Goal: Transaction & Acquisition: Purchase product/service

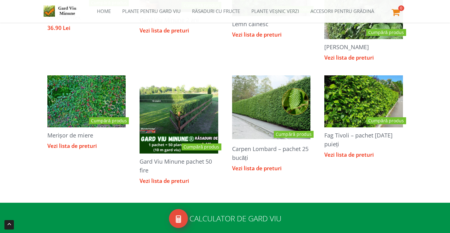
scroll to position [599, 0]
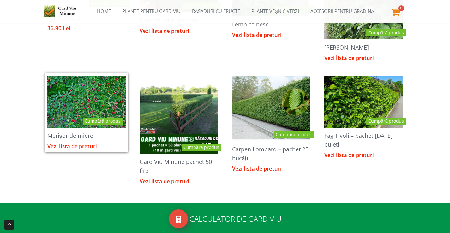
click at [81, 107] on img at bounding box center [86, 102] width 96 height 66
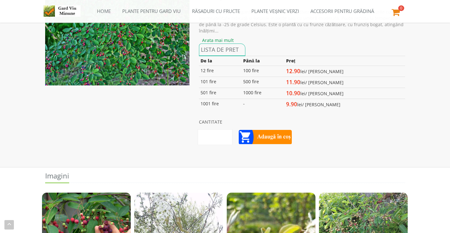
scroll to position [38, 0]
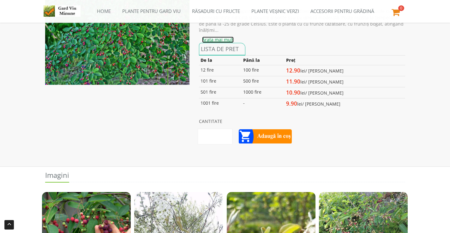
click at [221, 39] on link "Arata mai mult" at bounding box center [218, 40] width 32 height 6
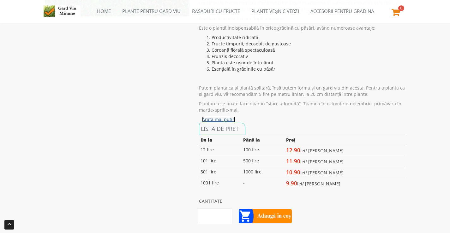
scroll to position [107, 0]
click at [212, 119] on link "Arata mai putin" at bounding box center [218, 119] width 33 height 6
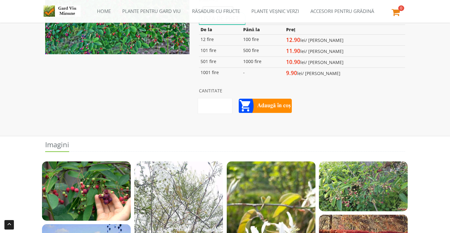
scroll to position [0, 0]
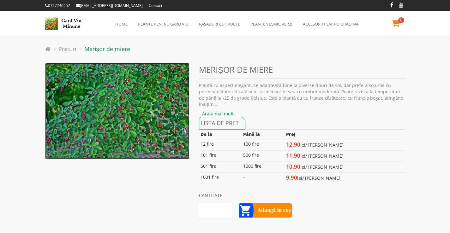
click at [150, 103] on img at bounding box center [117, 111] width 145 height 96
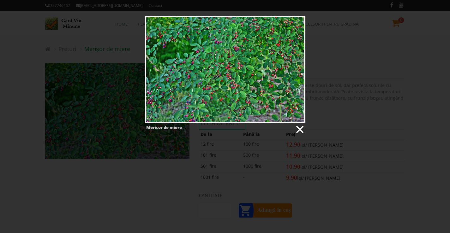
click at [296, 127] on link at bounding box center [298, 129] width 9 height 9
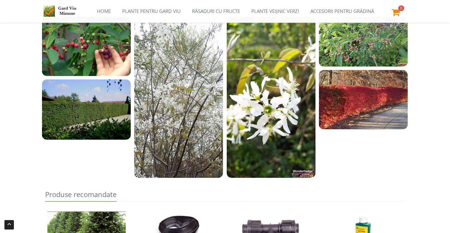
scroll to position [215, 0]
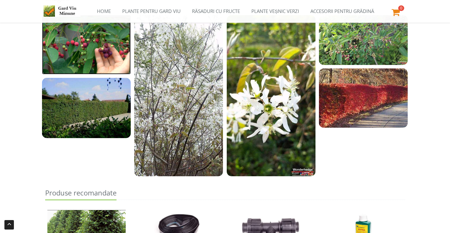
click at [97, 57] on img at bounding box center [86, 44] width 89 height 59
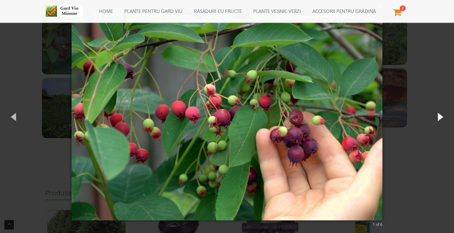
click at [439, 111] on button "button" at bounding box center [440, 116] width 28 height 35
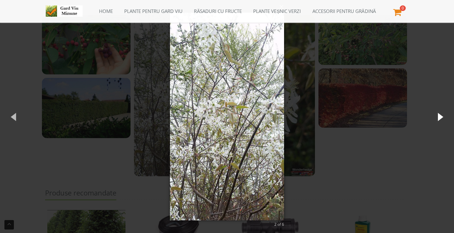
click at [439, 111] on button "button" at bounding box center [440, 116] width 28 height 35
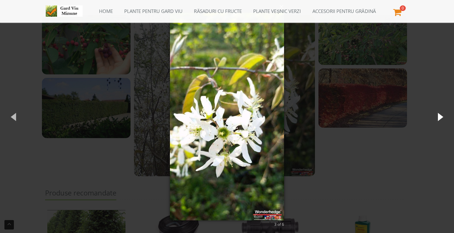
click at [439, 111] on button "button" at bounding box center [440, 116] width 28 height 35
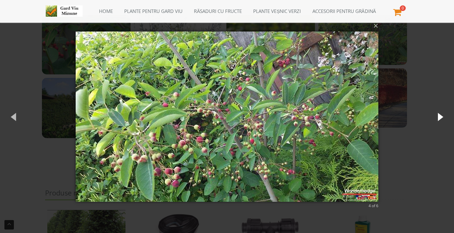
click at [439, 111] on button "button" at bounding box center [440, 116] width 28 height 35
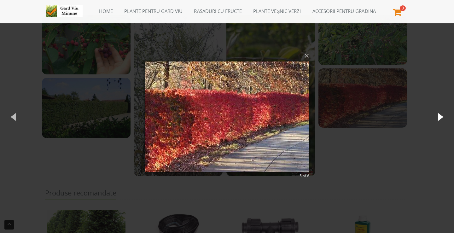
click at [439, 112] on button "button" at bounding box center [440, 116] width 28 height 35
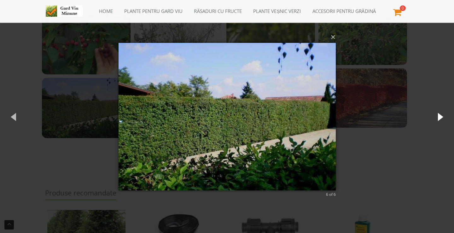
click at [439, 112] on button "button" at bounding box center [440, 116] width 28 height 35
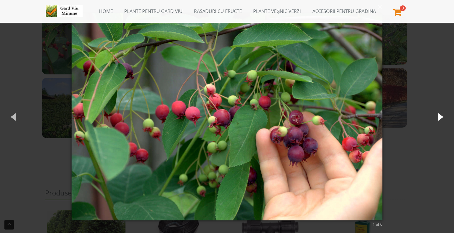
click at [439, 112] on button "button" at bounding box center [440, 116] width 28 height 35
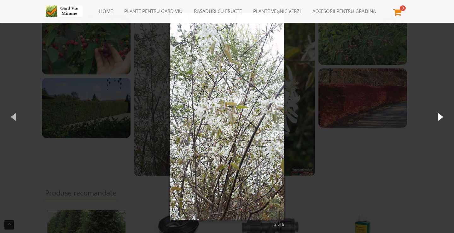
click at [439, 112] on button "button" at bounding box center [440, 116] width 28 height 35
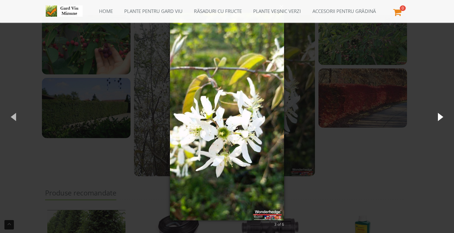
click at [439, 112] on button "button" at bounding box center [440, 116] width 28 height 35
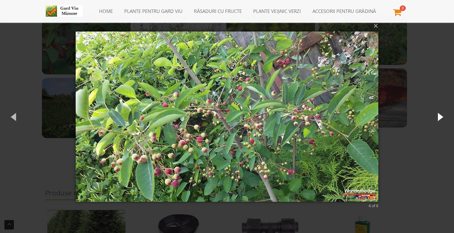
click at [439, 113] on button "button" at bounding box center [440, 116] width 28 height 35
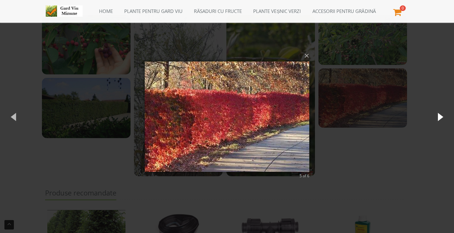
click at [439, 119] on button "button" at bounding box center [440, 116] width 28 height 35
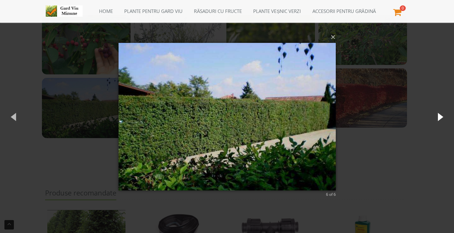
click at [439, 119] on button "button" at bounding box center [440, 116] width 28 height 35
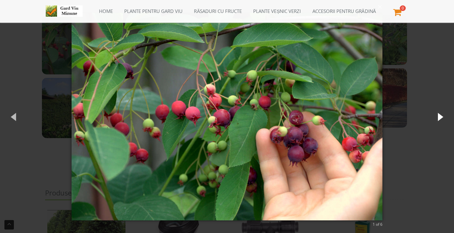
click at [439, 120] on button "button" at bounding box center [440, 116] width 28 height 35
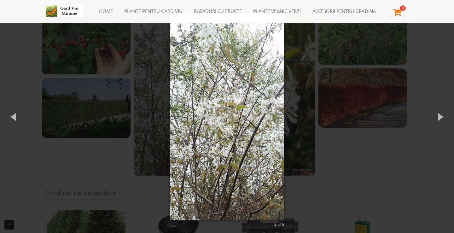
click at [425, 168] on div "× 2 of 6 Loading..." at bounding box center [227, 116] width 454 height 233
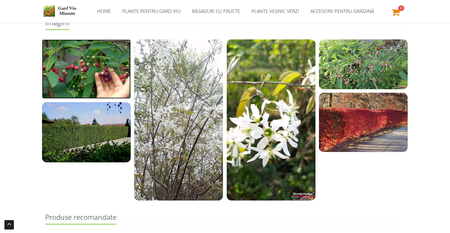
scroll to position [191, 0]
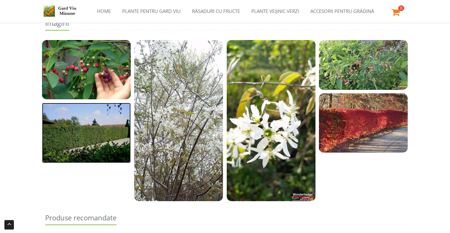
click at [90, 131] on img at bounding box center [86, 133] width 89 height 60
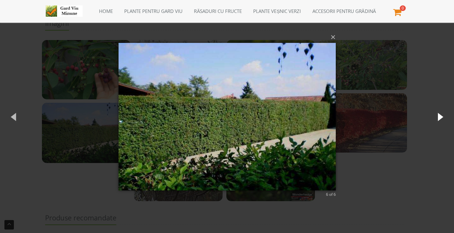
click at [437, 117] on button "button" at bounding box center [440, 116] width 28 height 35
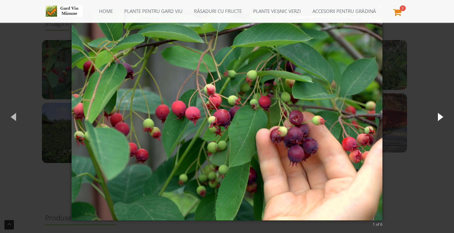
click at [437, 118] on button "button" at bounding box center [440, 116] width 28 height 35
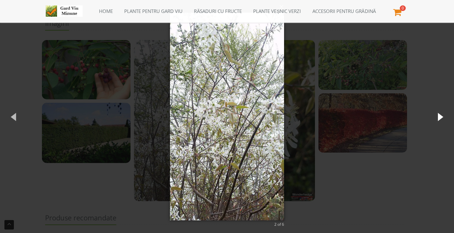
click at [437, 118] on button "button" at bounding box center [440, 116] width 28 height 35
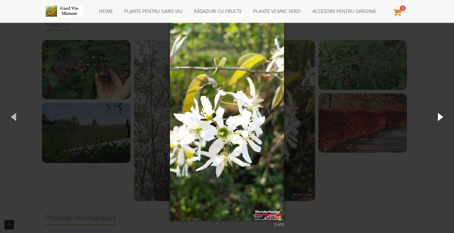
click at [437, 118] on button "button" at bounding box center [440, 116] width 28 height 35
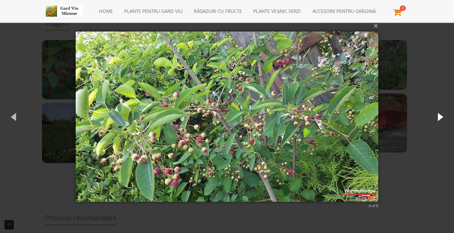
click at [437, 118] on button "button" at bounding box center [440, 116] width 28 height 35
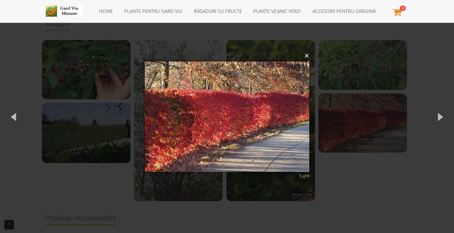
click at [305, 52] on button "×" at bounding box center [229, 56] width 165 height 14
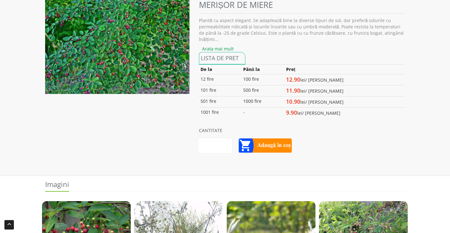
scroll to position [0, 0]
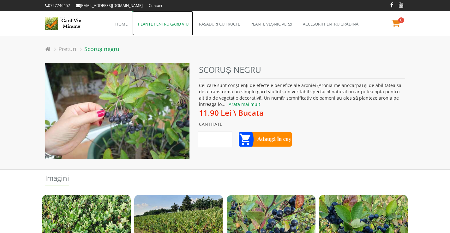
click at [172, 23] on link "Plante pentru gard viu" at bounding box center [162, 23] width 61 height 25
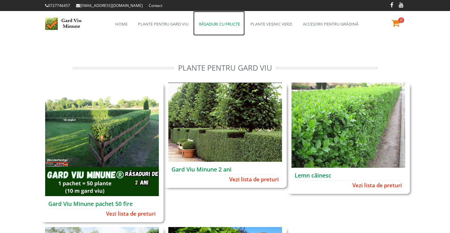
click at [228, 23] on link "Răsaduri cu fructe" at bounding box center [219, 23] width 52 height 25
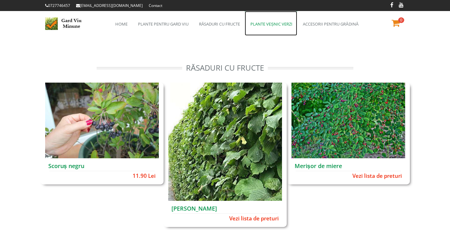
click at [264, 24] on link "Plante veșnic verzi" at bounding box center [271, 23] width 52 height 25
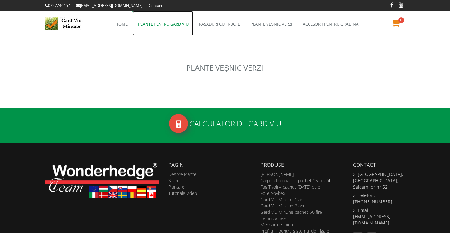
click at [166, 23] on link "Plante pentru gard viu" at bounding box center [162, 23] width 61 height 25
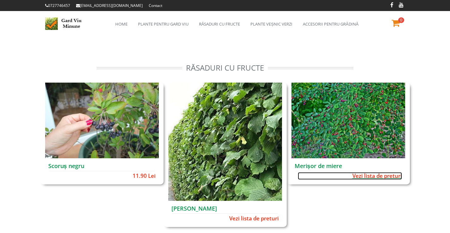
click at [383, 174] on span "Vezi lista de preturi" at bounding box center [350, 176] width 104 height 8
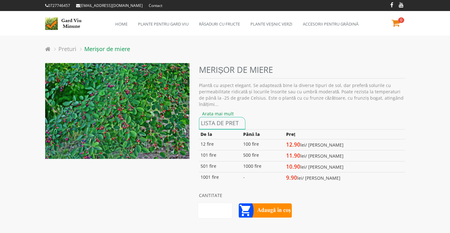
click at [220, 211] on input "**" at bounding box center [215, 211] width 35 height 16
click at [229, 209] on input "**" at bounding box center [215, 211] width 35 height 16
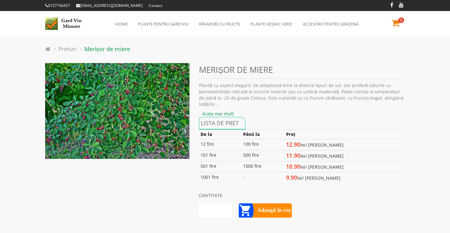
click at [229, 209] on input "**" at bounding box center [215, 211] width 35 height 16
click at [229, 208] on input "**" at bounding box center [215, 211] width 35 height 16
type input "**"
click at [228, 210] on input "**" at bounding box center [215, 211] width 35 height 16
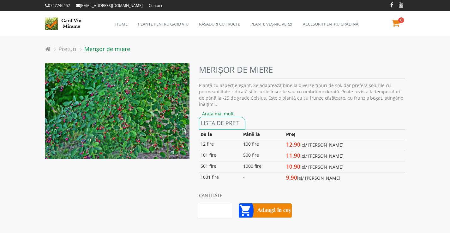
click at [275, 214] on button "Adaugă în coș" at bounding box center [265, 211] width 53 height 15
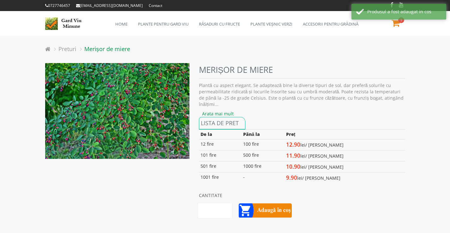
click at [274, 209] on button "Adaugă în coș" at bounding box center [265, 211] width 53 height 15
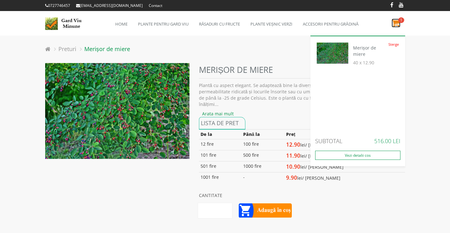
click at [395, 20] on icon at bounding box center [395, 23] width 9 height 9
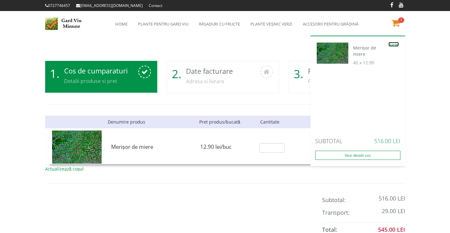
click at [395, 44] on link "Sterge" at bounding box center [393, 44] width 10 height 3
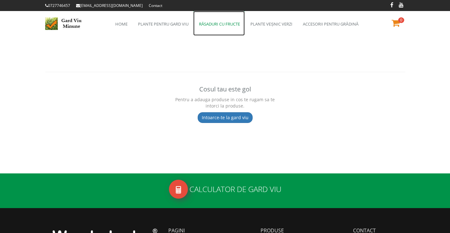
click at [218, 24] on link "Răsaduri cu fructe" at bounding box center [219, 23] width 52 height 25
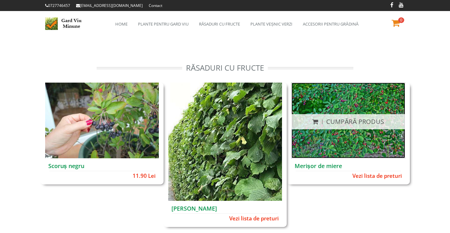
click at [336, 154] on img at bounding box center [348, 121] width 114 height 76
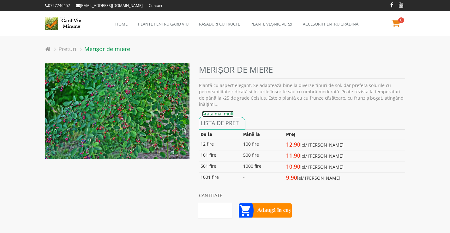
click at [224, 115] on link "Arata mai mult" at bounding box center [218, 114] width 32 height 6
